Goal: Task Accomplishment & Management: Manage account settings

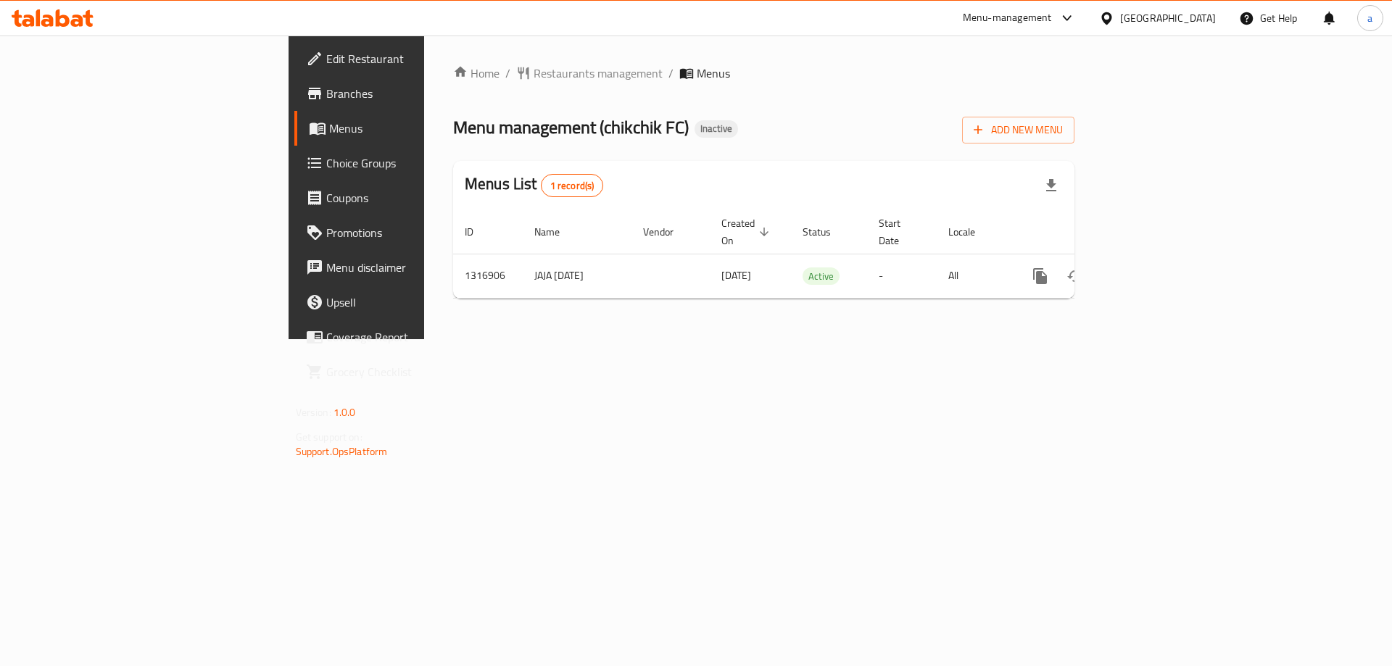
click at [68, 28] on div at bounding box center [52, 18] width 105 height 29
click at [68, 26] on icon at bounding box center [53, 17] width 82 height 17
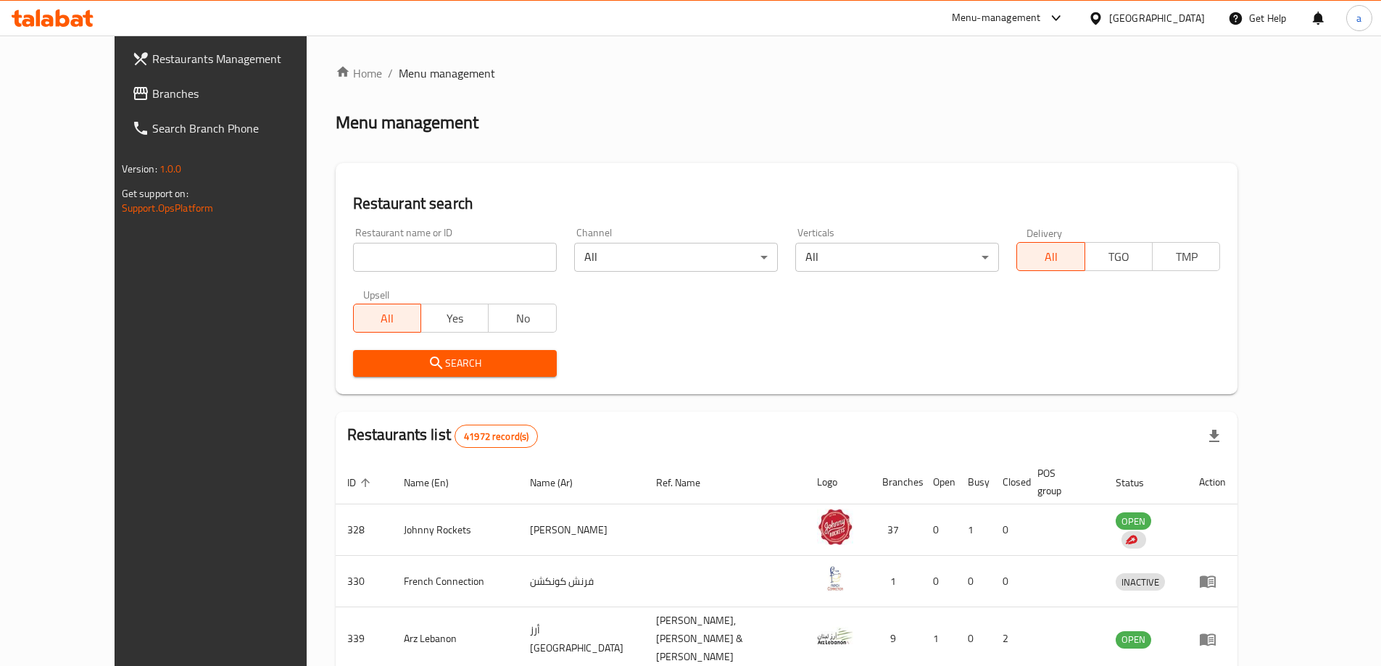
click at [152, 97] on span "Branches" at bounding box center [242, 93] width 181 height 17
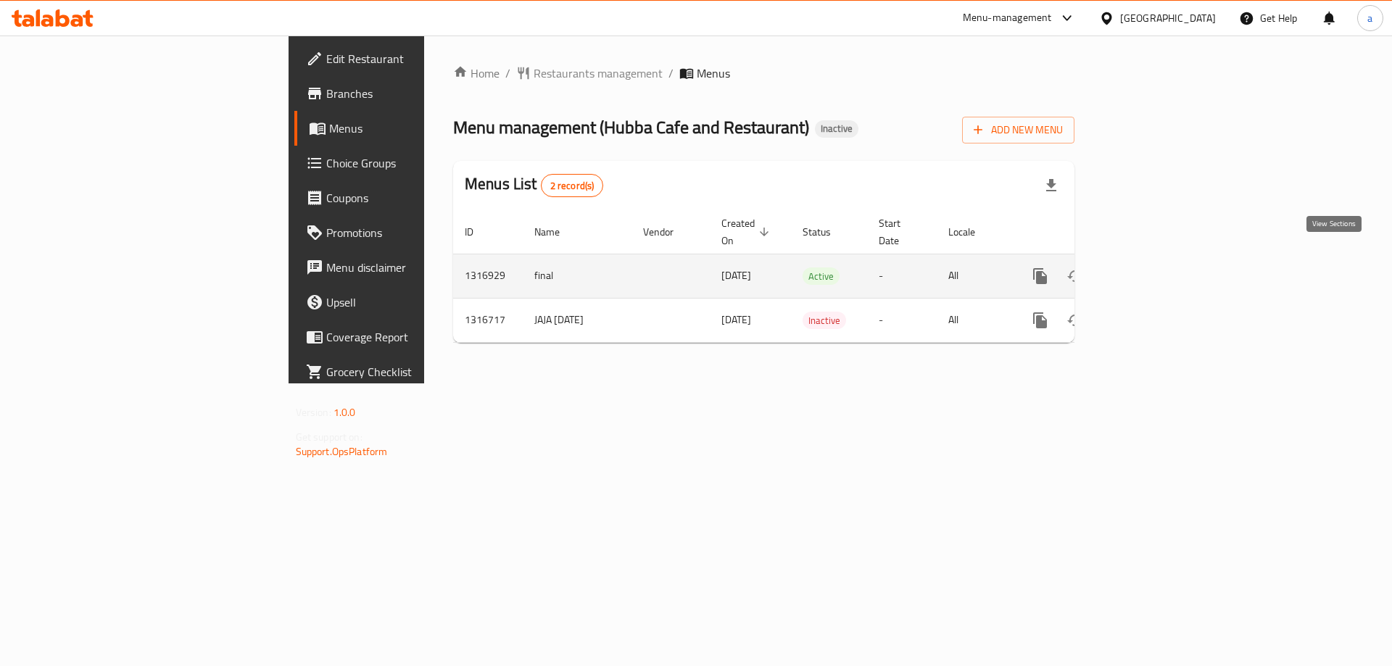
click at [1153, 267] on icon "enhanced table" at bounding box center [1144, 275] width 17 height 17
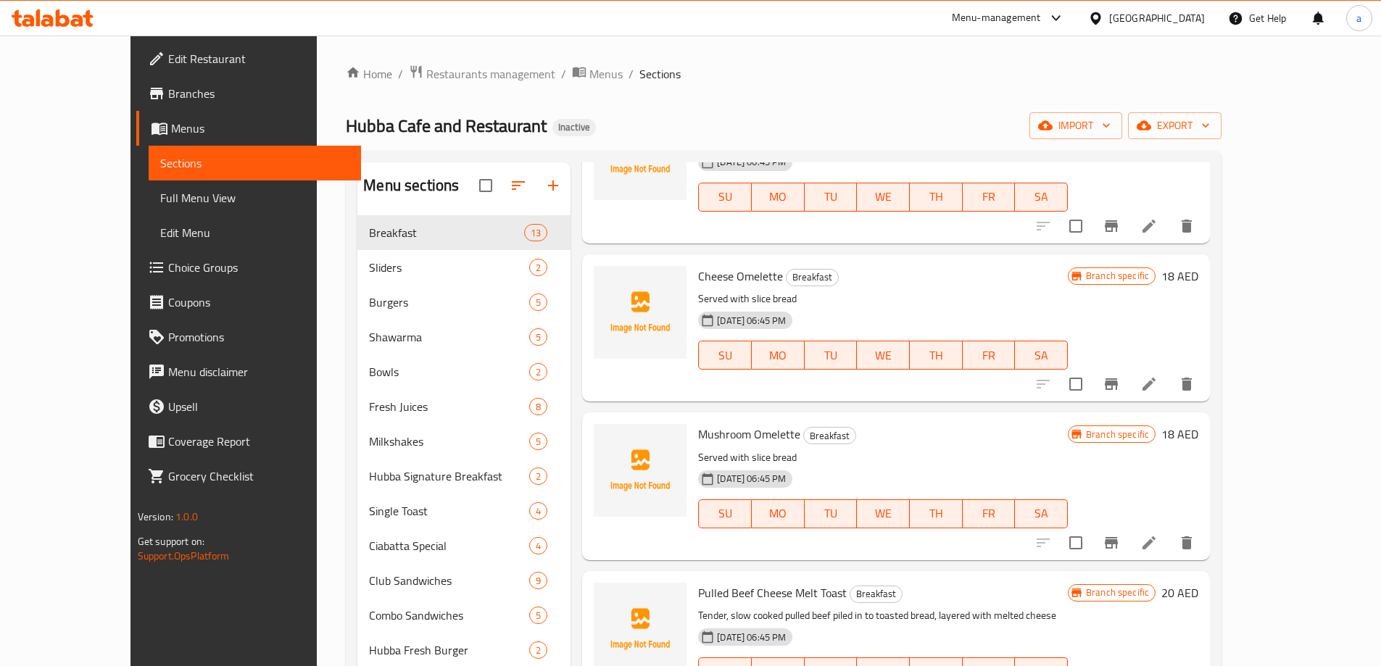
click at [168, 98] on span "Branches" at bounding box center [258, 93] width 181 height 17
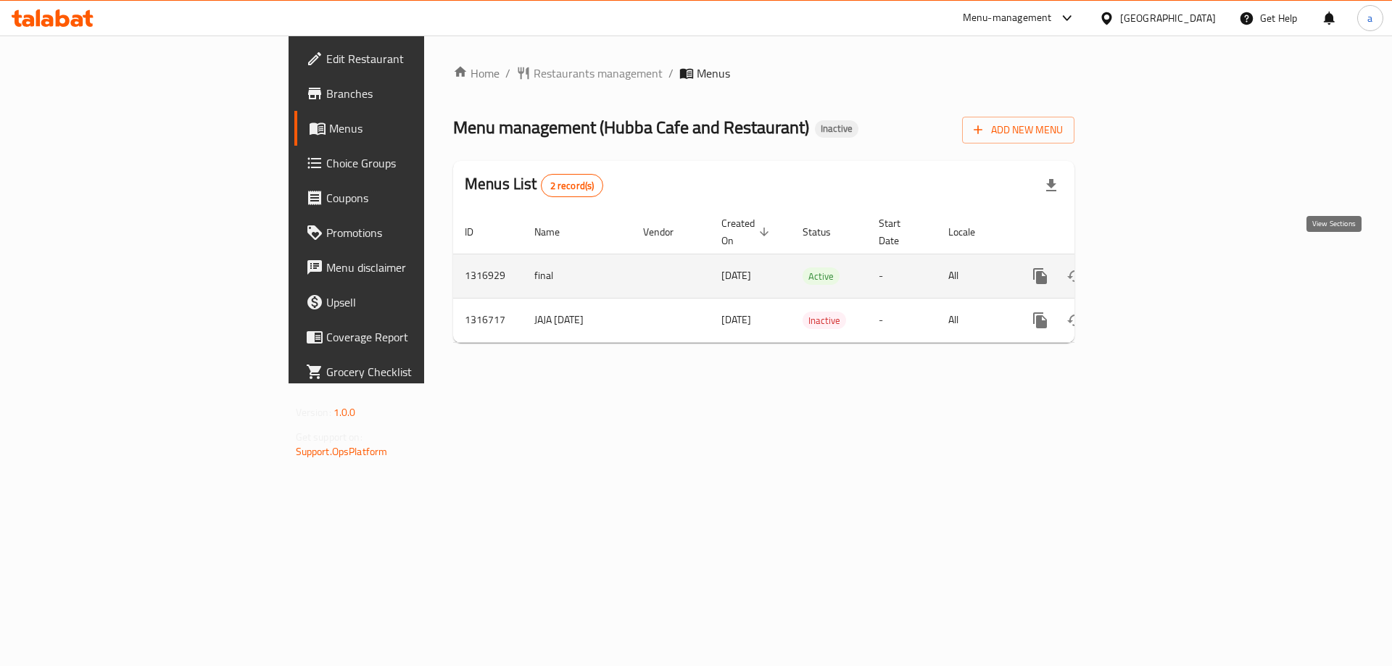
click at [1151, 270] on icon "enhanced table" at bounding box center [1144, 276] width 13 height 13
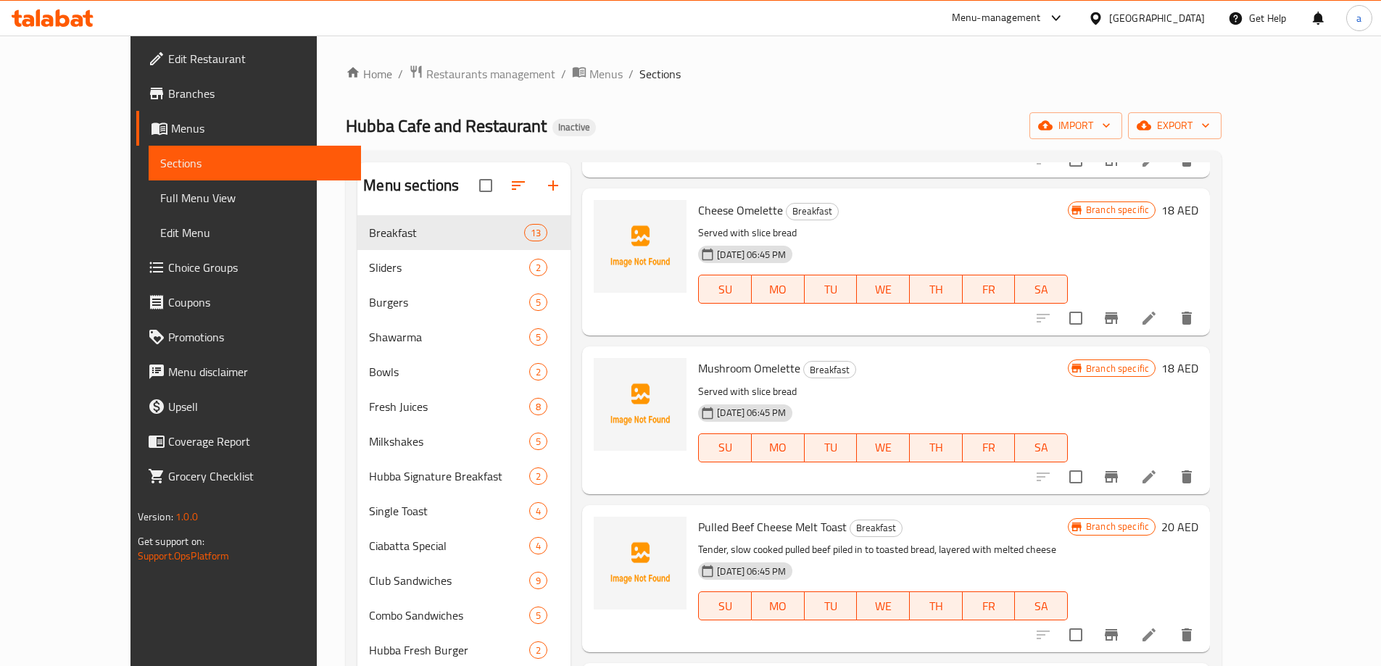
scroll to position [362, 0]
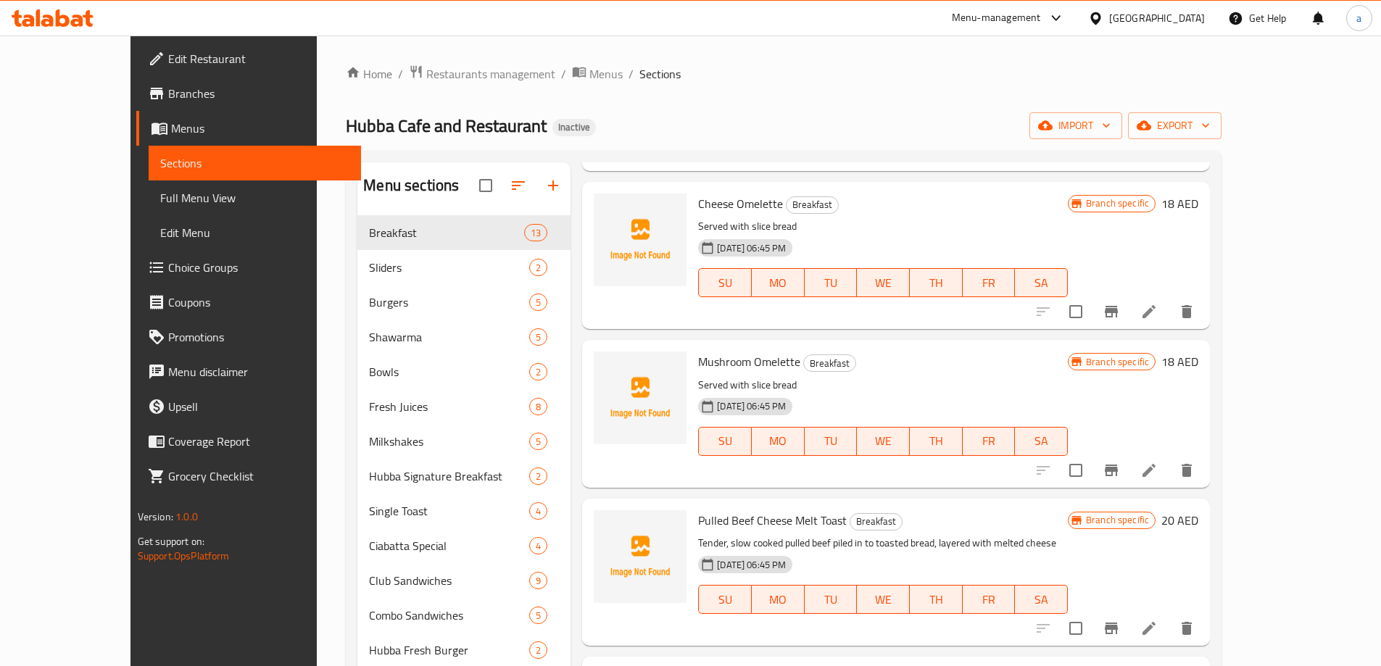
click at [160, 202] on span "Full Menu View" at bounding box center [254, 197] width 189 height 17
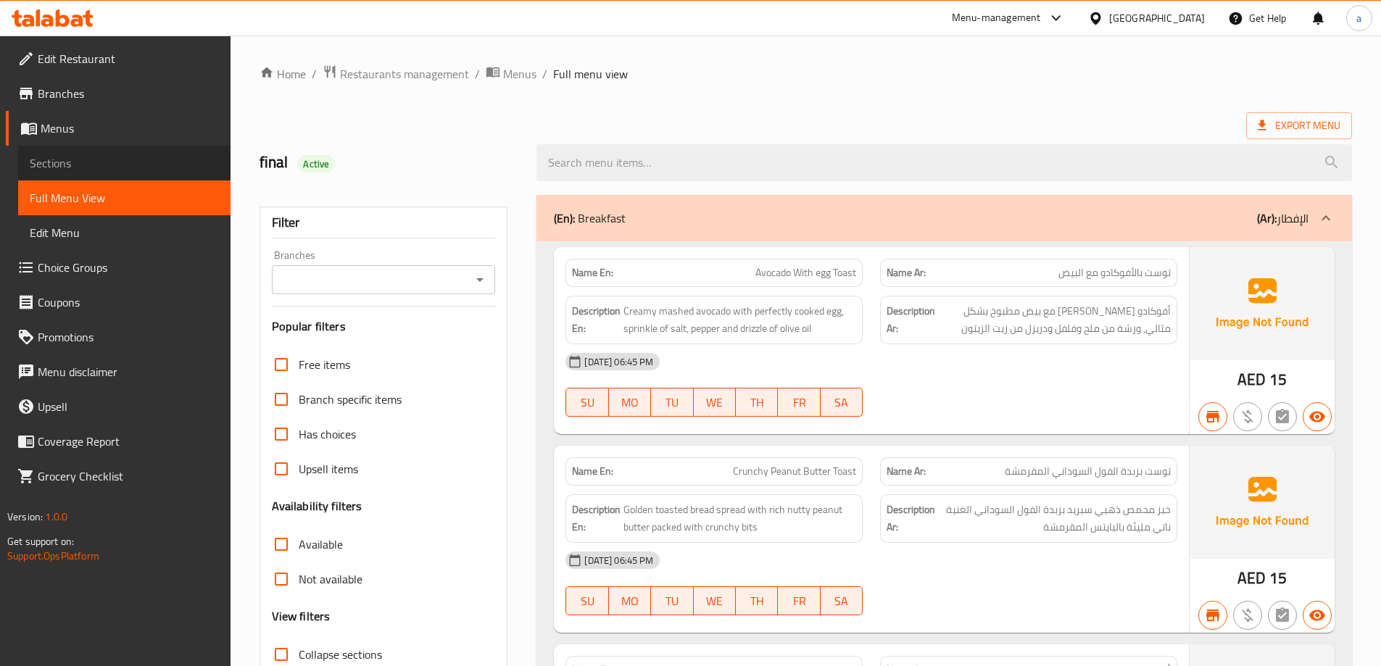
click at [57, 149] on link "Sections" at bounding box center [124, 163] width 212 height 35
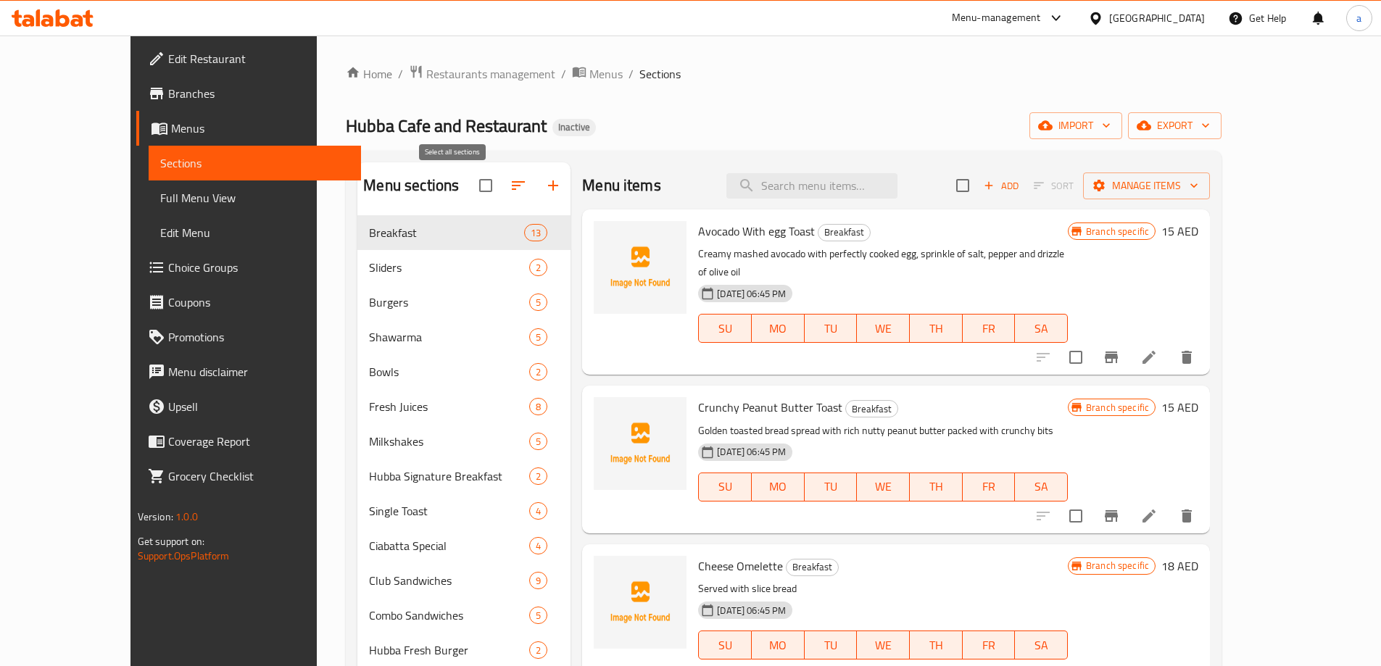
click at [470, 186] on input "checkbox" at bounding box center [485, 185] width 30 height 30
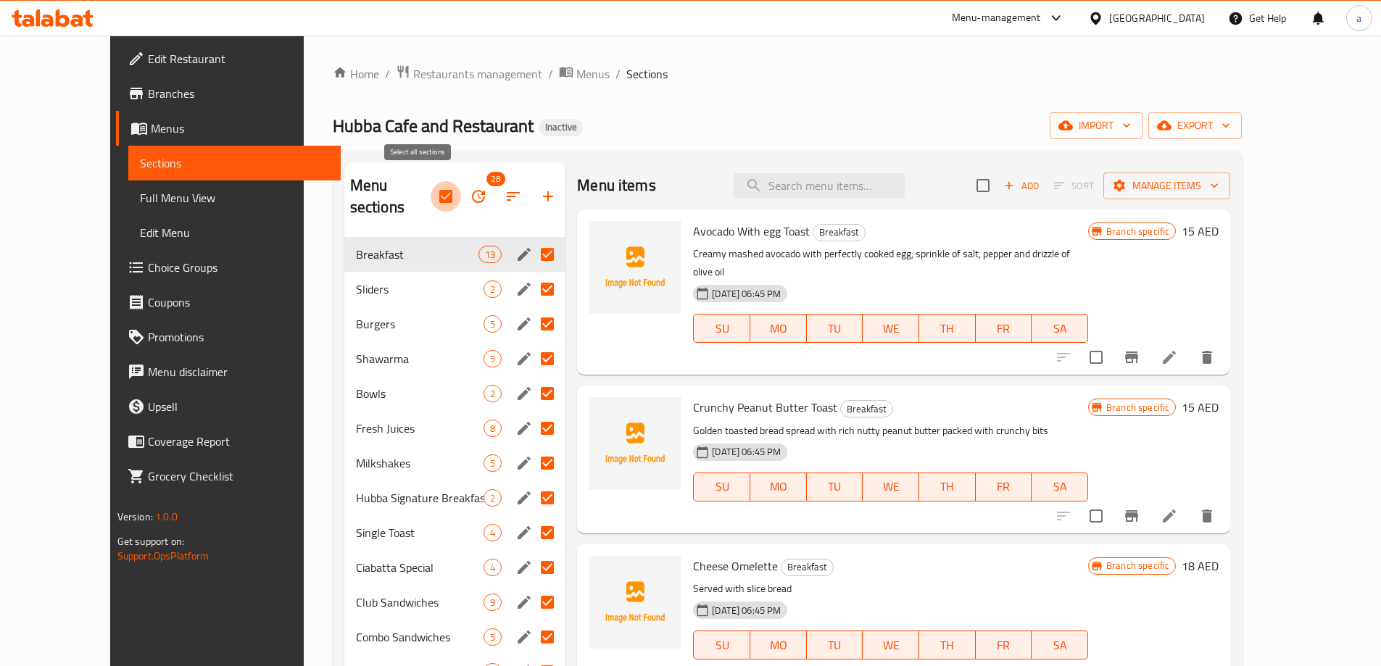
click at [431, 182] on input "checkbox" at bounding box center [446, 196] width 30 height 30
checkbox input "false"
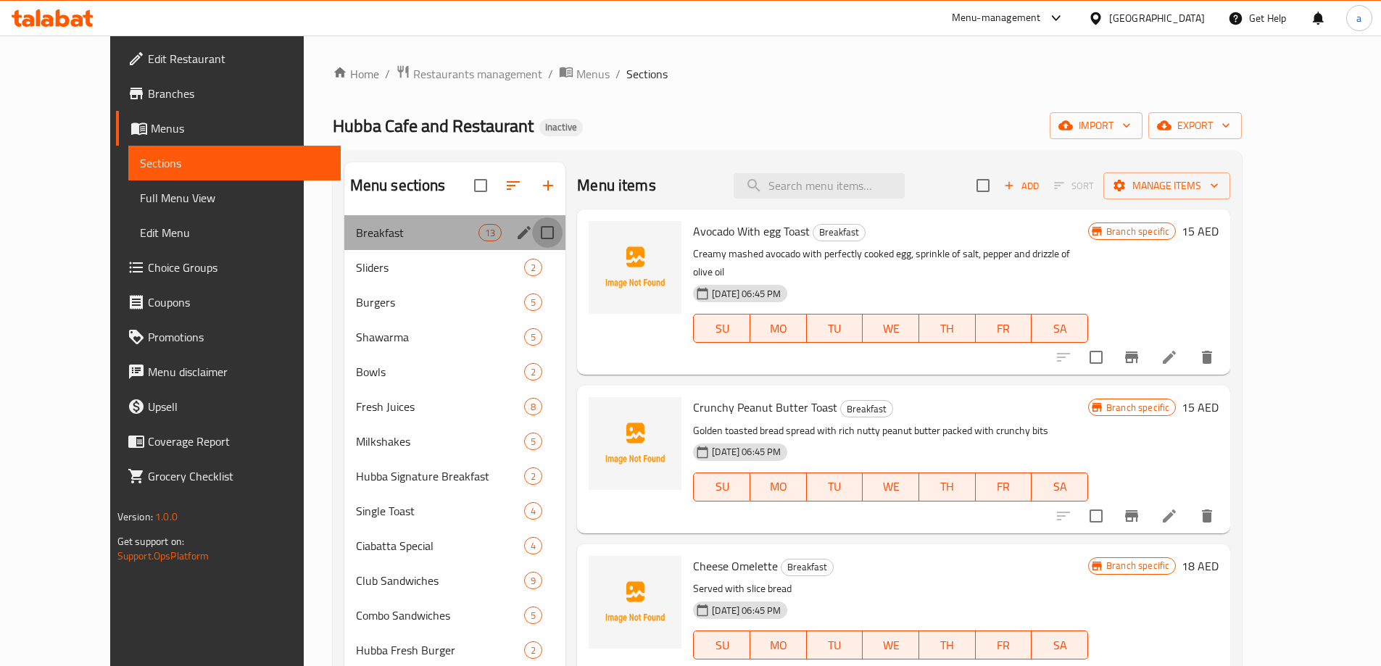
click at [532, 229] on input "Menu sections" at bounding box center [547, 232] width 30 height 30
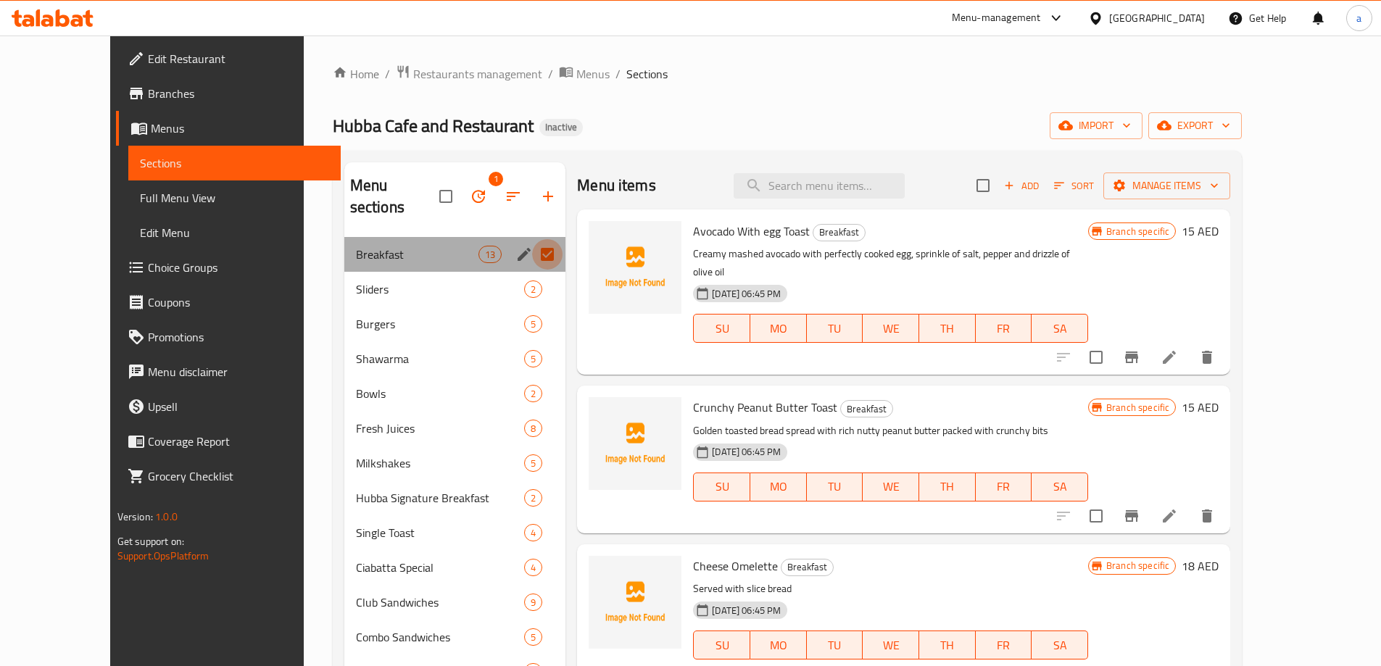
click at [532, 239] on input "Menu sections" at bounding box center [547, 254] width 30 height 30
checkbox input "false"
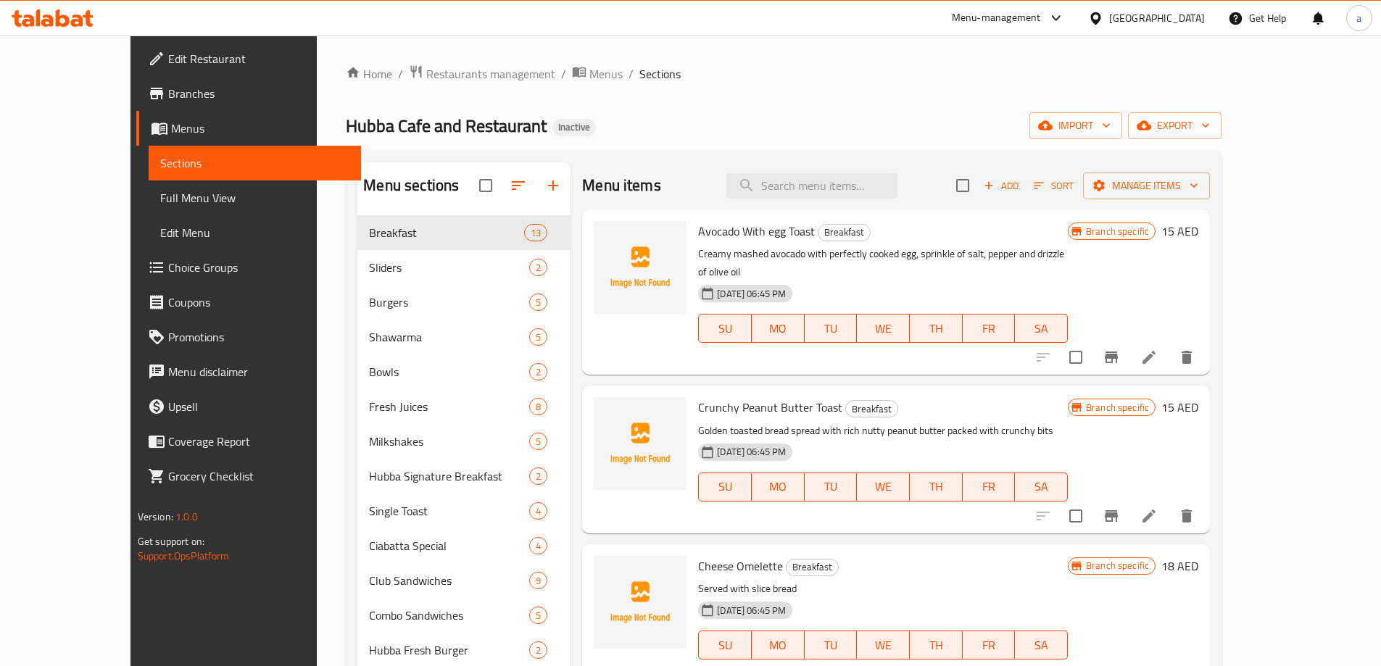
click at [49, 14] on icon at bounding box center [53, 17] width 82 height 17
